Goal: Find specific page/section: Find specific page/section

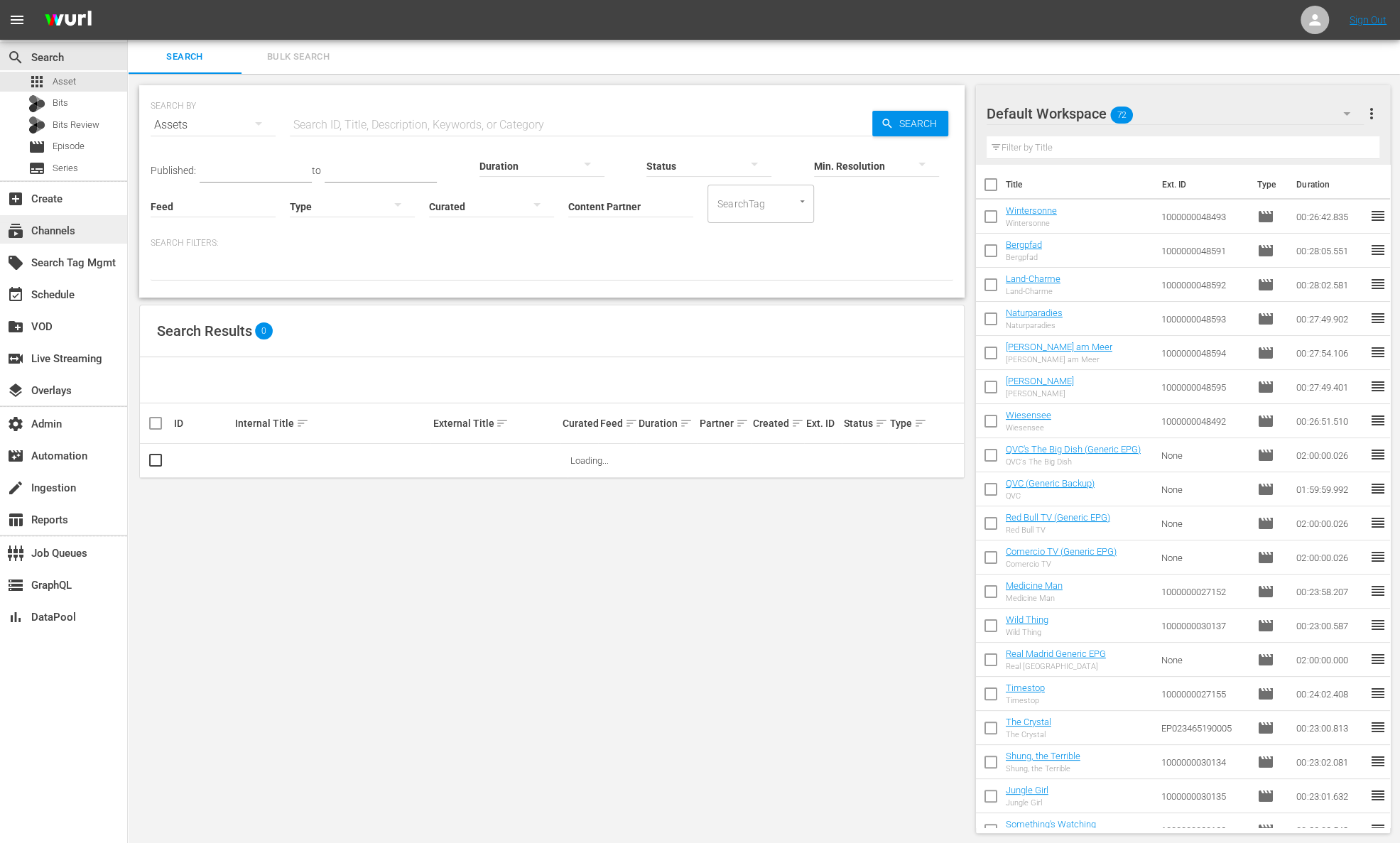
click at [70, 230] on div "subscriptions Channels" at bounding box center [40, 229] width 80 height 13
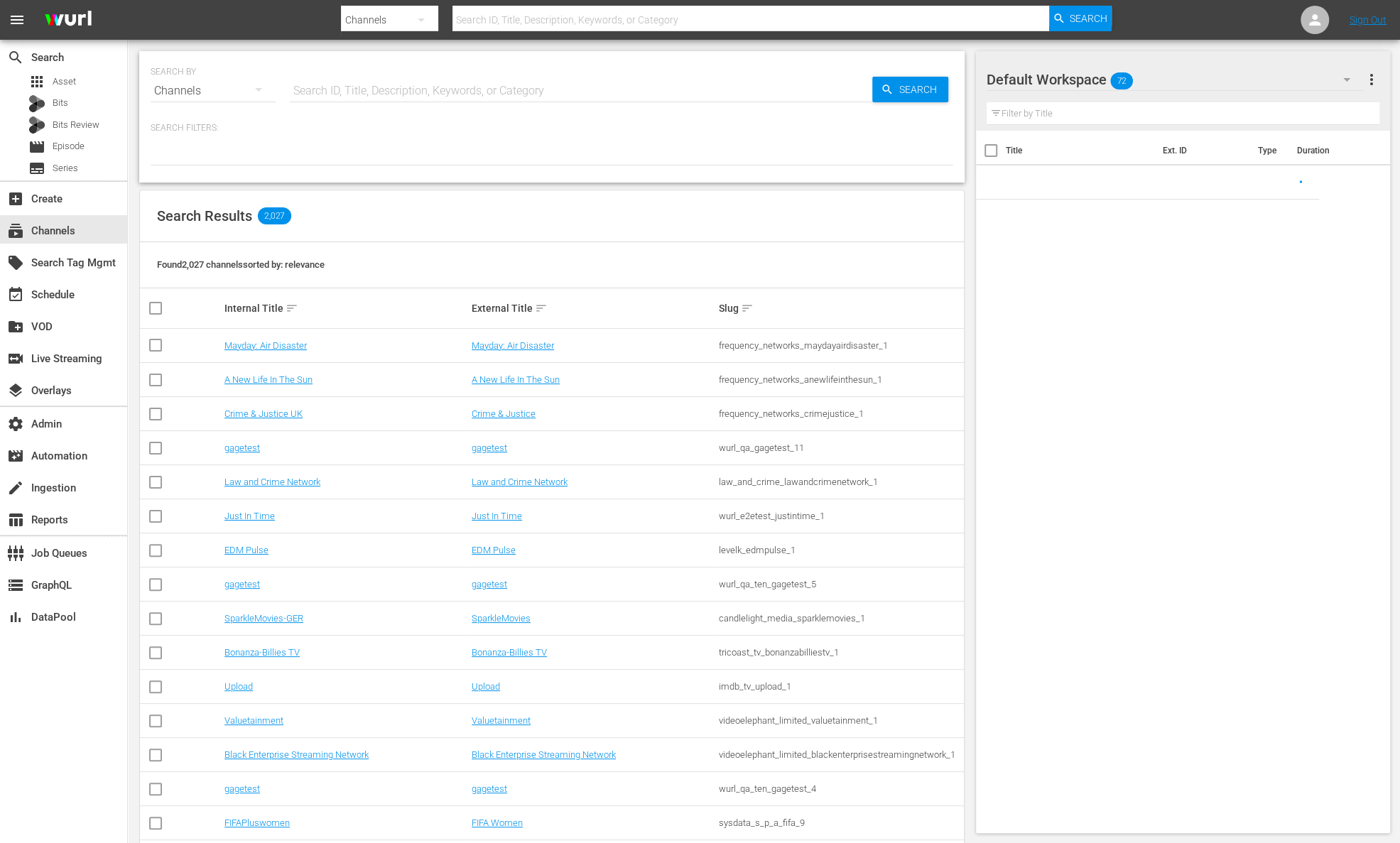
click at [317, 94] on input "text" at bounding box center [580, 90] width 582 height 34
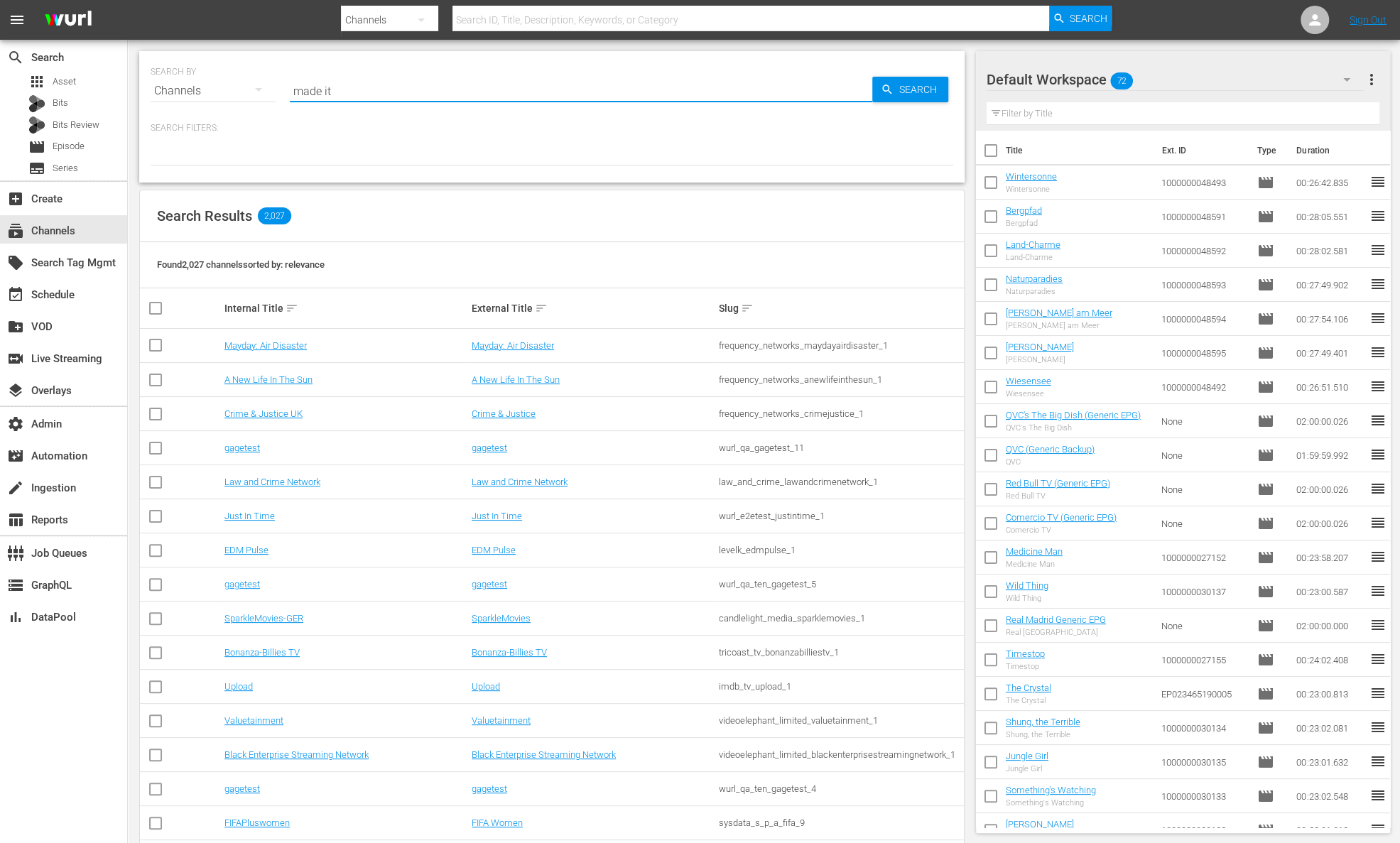
type input "made it"
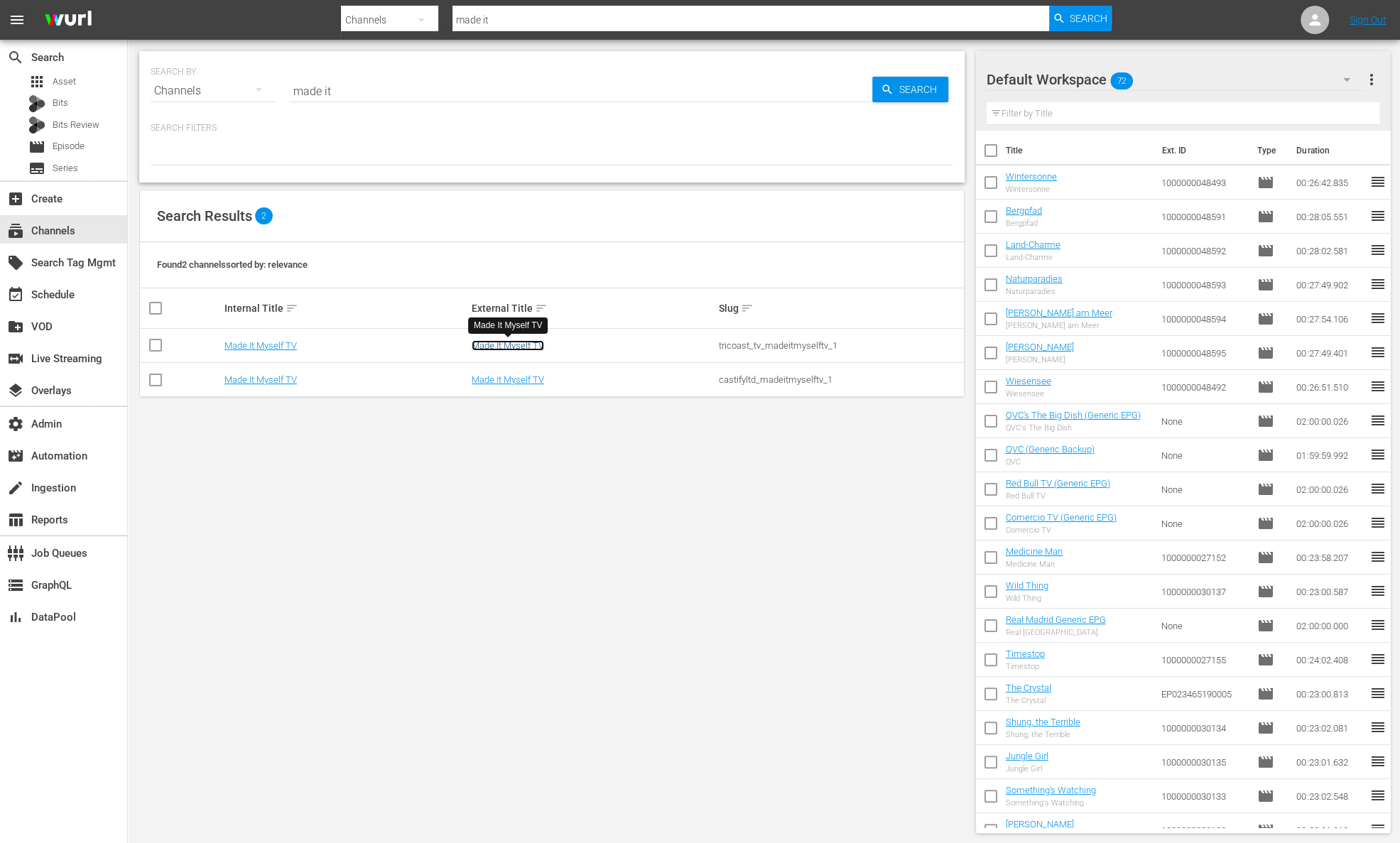
click at [499, 348] on link "Made It Myself TV" at bounding box center [508, 345] width 72 height 11
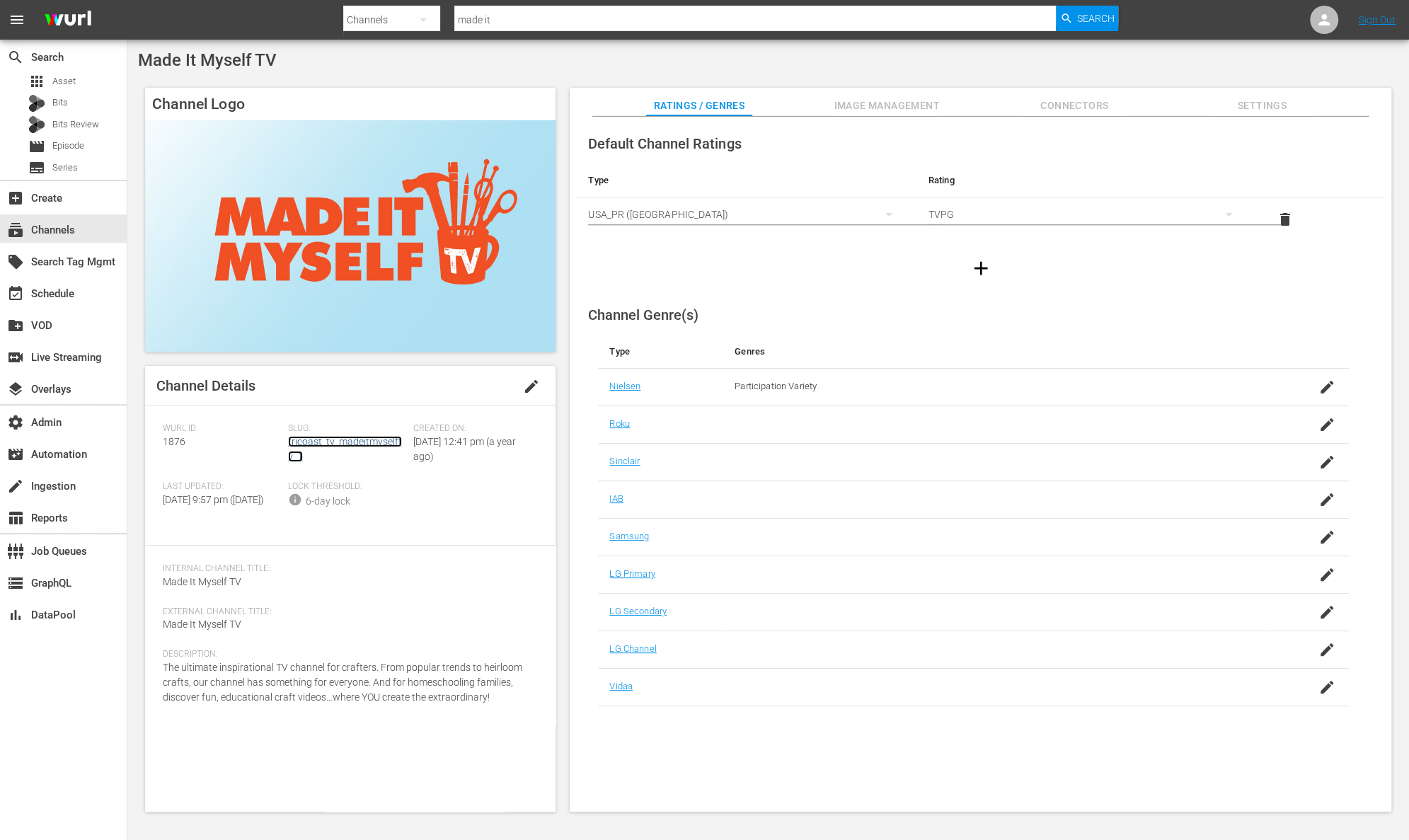
click at [340, 443] on link "tricoast_tv_madeitmyselftv_1" at bounding box center [345, 449] width 114 height 26
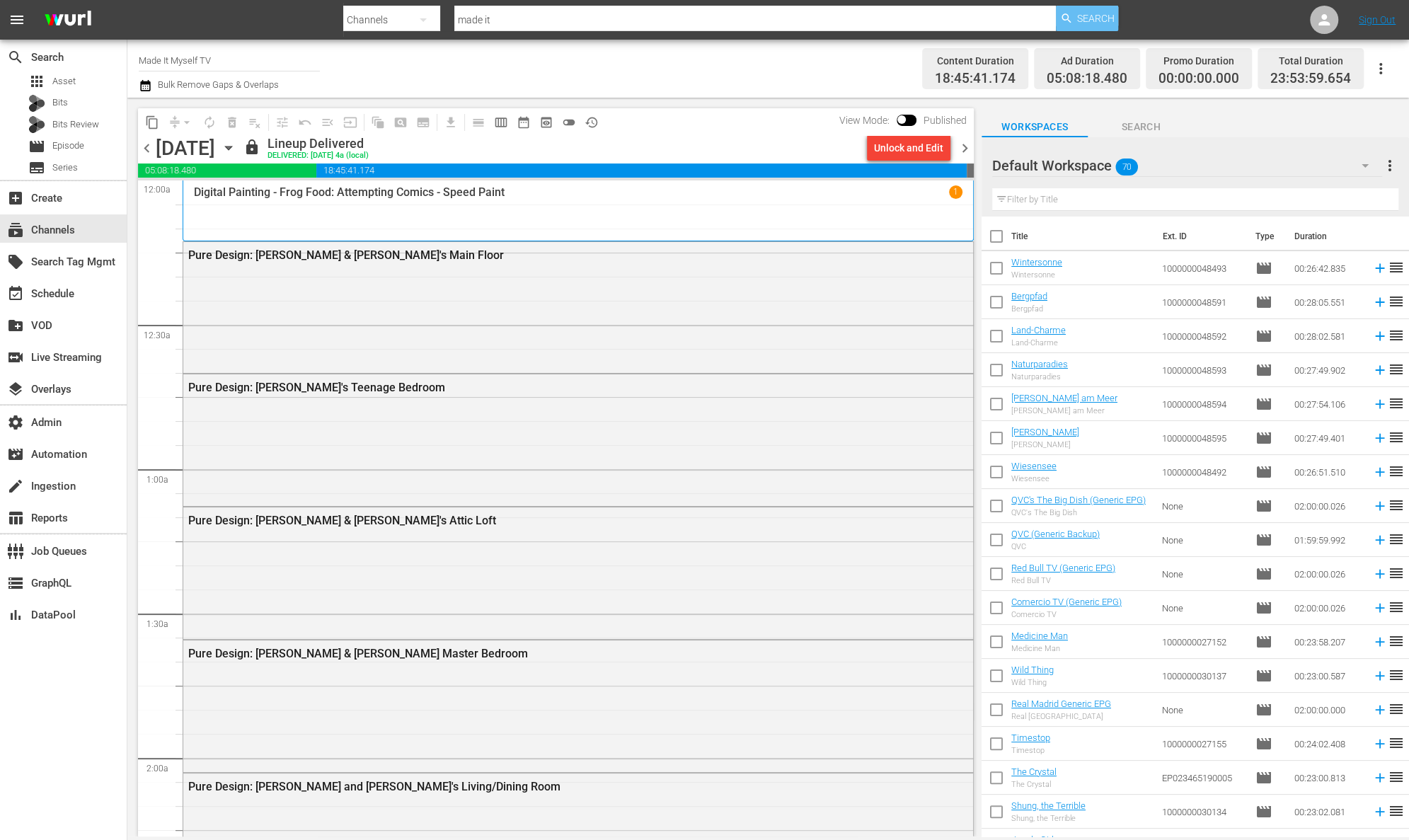
click at [1097, 21] on span "Search" at bounding box center [1096, 18] width 37 height 25
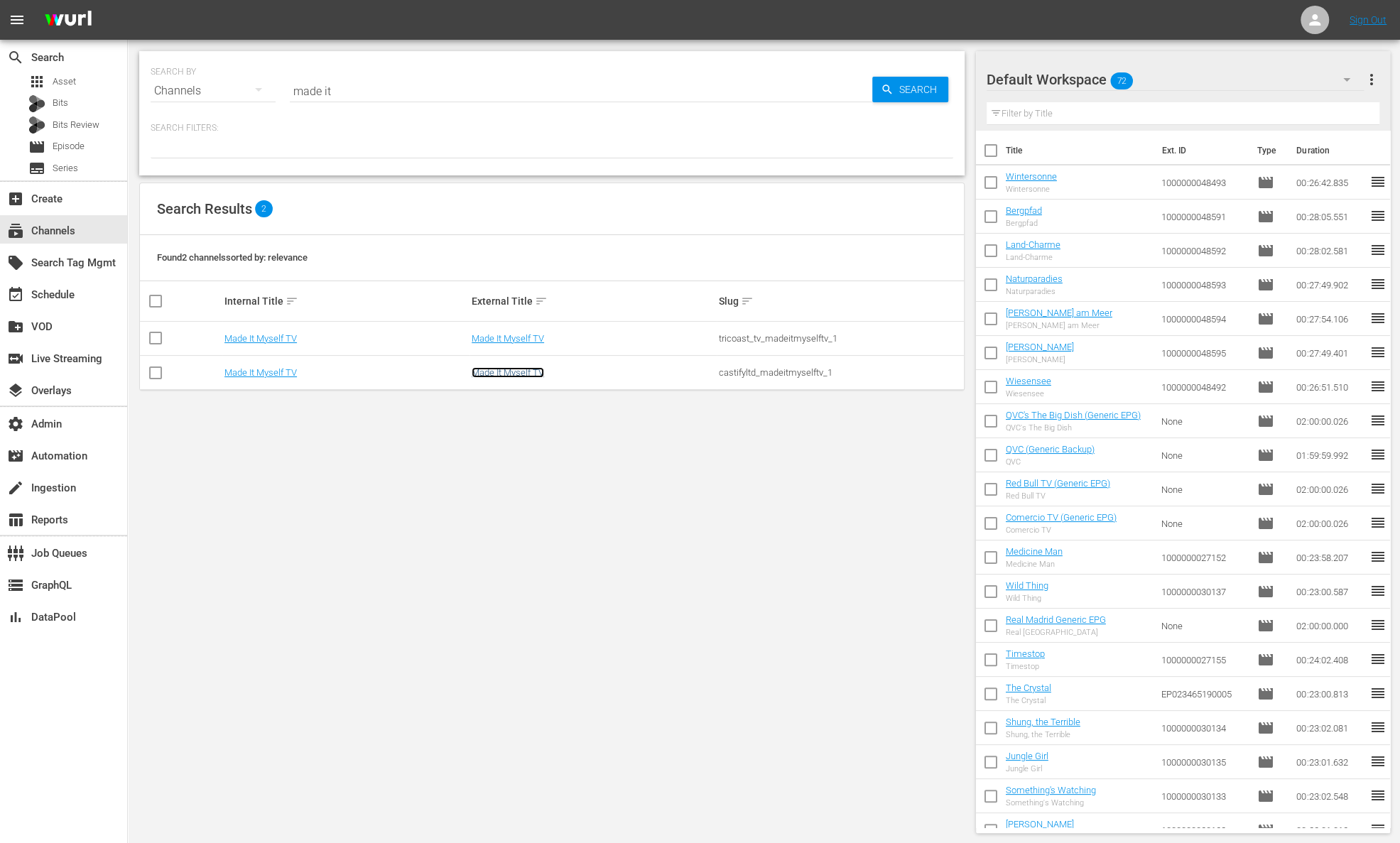
click at [542, 373] on link "Made It Myself TV" at bounding box center [508, 372] width 72 height 11
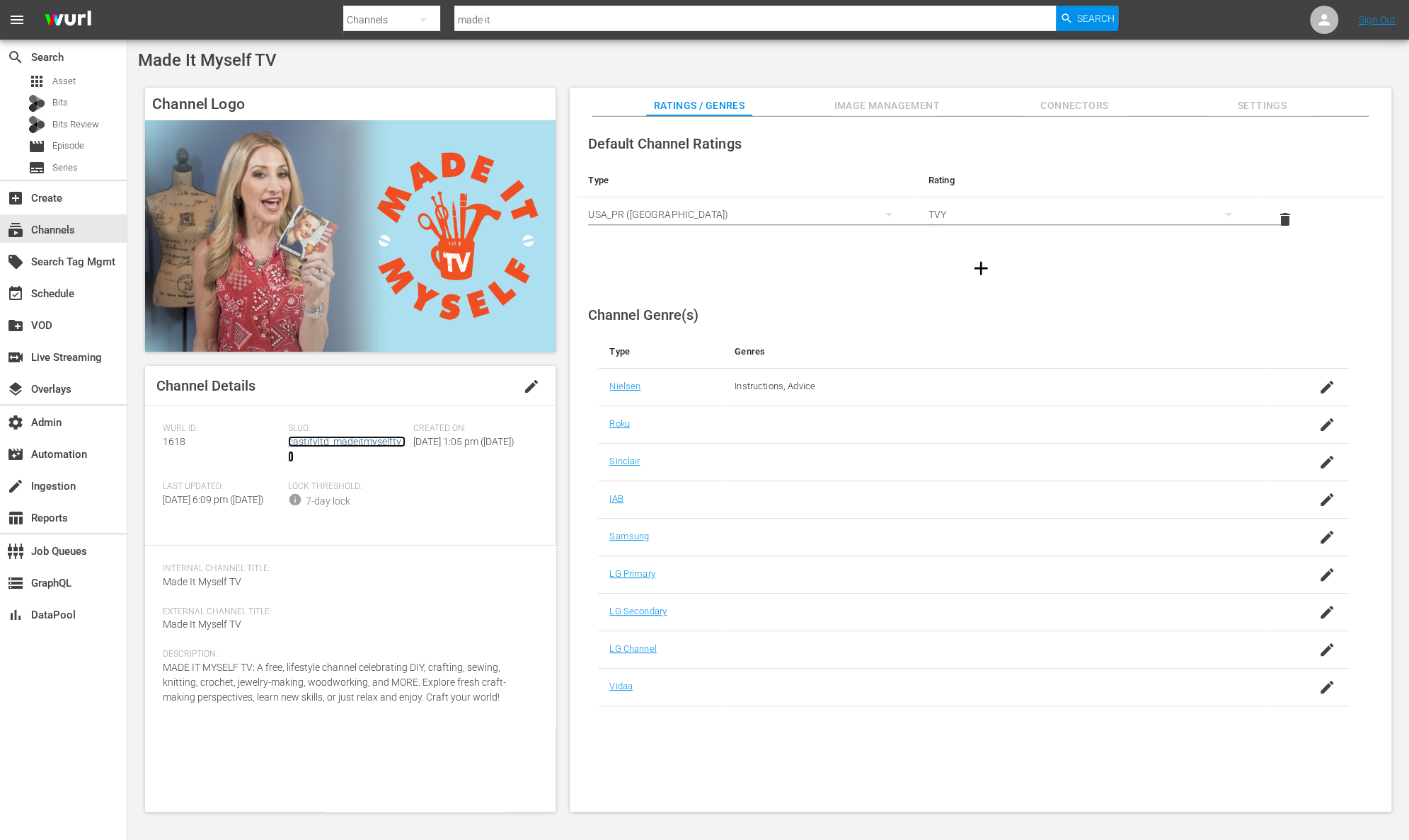
click at [379, 445] on link "castifyltd_madeitmyselftv_1" at bounding box center [347, 449] width 118 height 26
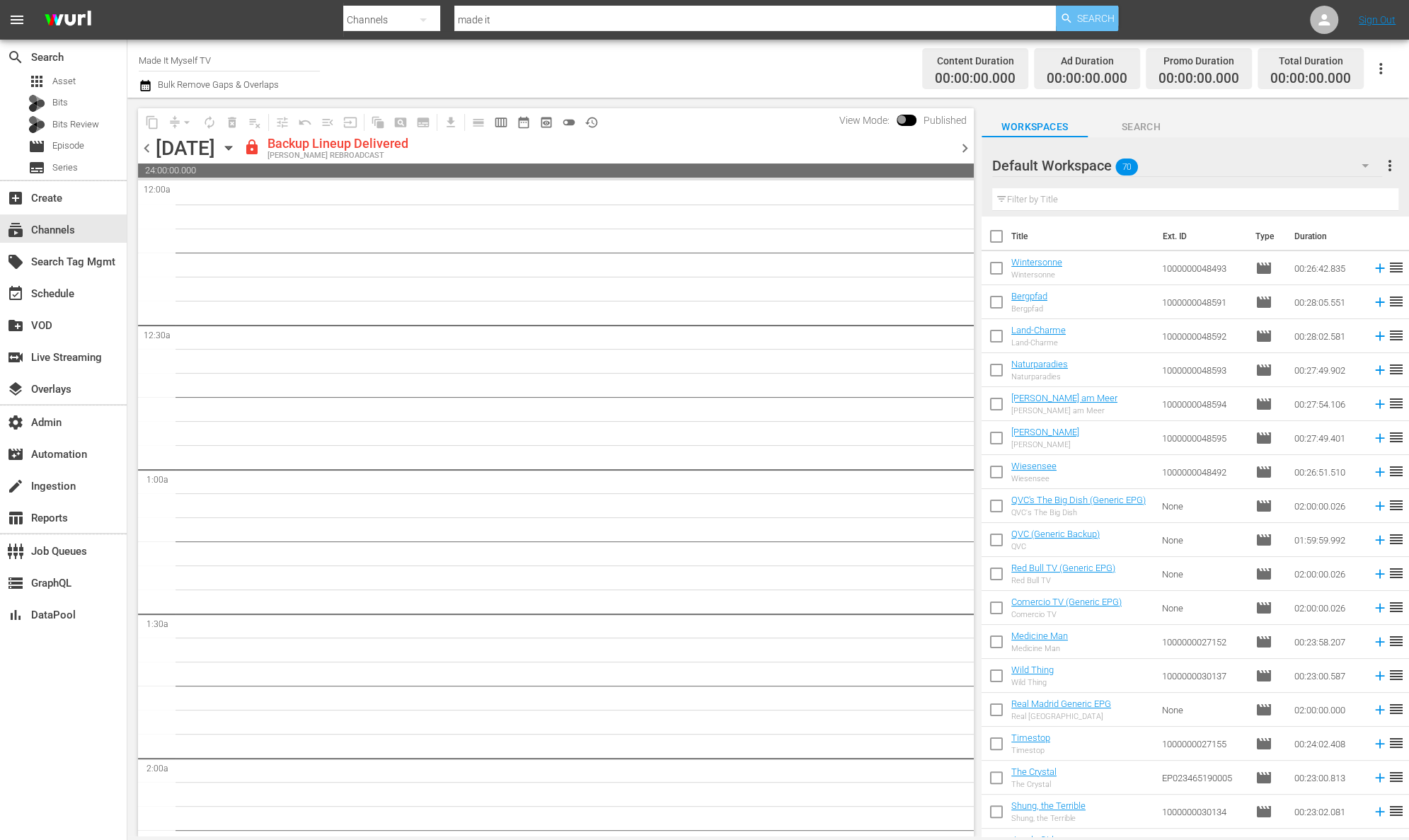
click at [1095, 18] on span "Search" at bounding box center [1096, 18] width 37 height 25
